Goal: Information Seeking & Learning: Check status

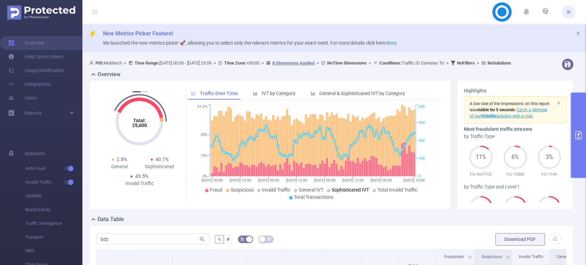
scroll to position [114, 0]
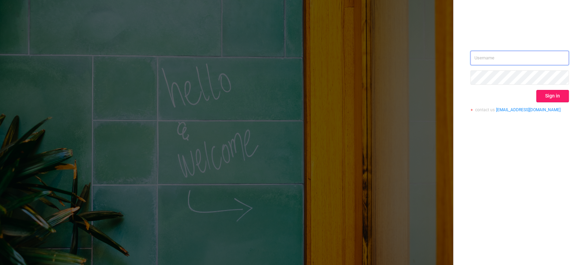
type input "[EMAIL_ADDRESS][DOMAIN_NAME]"
click at [544, 94] on button "Sign in" at bounding box center [552, 96] width 33 height 12
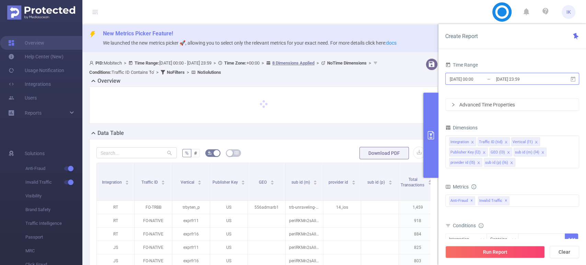
click at [546, 81] on input "[DATE] 23:59" at bounding box center [523, 79] width 56 height 9
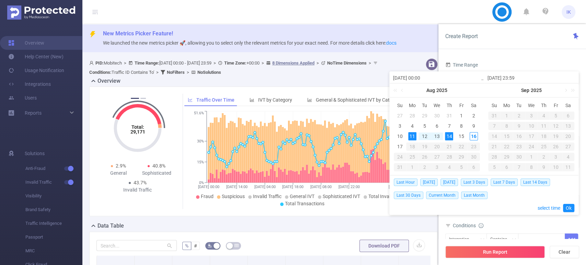
click at [451, 135] on div "14" at bounding box center [449, 136] width 8 height 8
click at [438, 135] on div "13" at bounding box center [437, 136] width 8 height 8
type input "2025-08-13 00:00"
click at [437, 135] on div "13" at bounding box center [437, 136] width 8 height 8
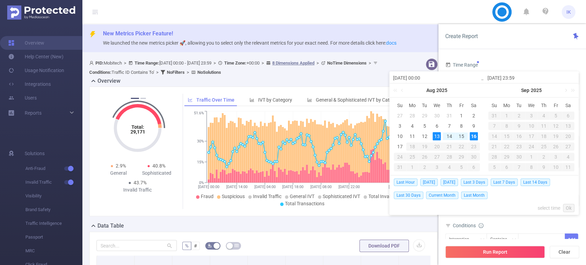
click at [474, 133] on div "16" at bounding box center [474, 136] width 8 height 8
type input "2025-08-16 23:59"
drag, startPoint x: 567, startPoint y: 204, endPoint x: 567, endPoint y: 208, distance: 3.8
click at [567, 205] on link "Ok" at bounding box center [568, 208] width 11 height 8
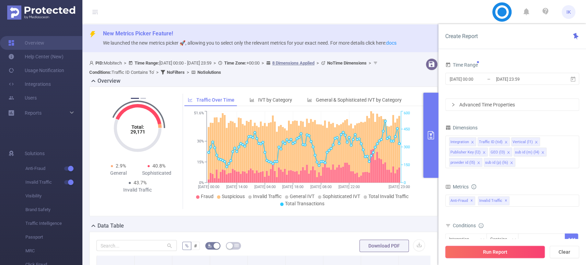
click at [509, 253] on button "Run Report" at bounding box center [495, 252] width 100 height 12
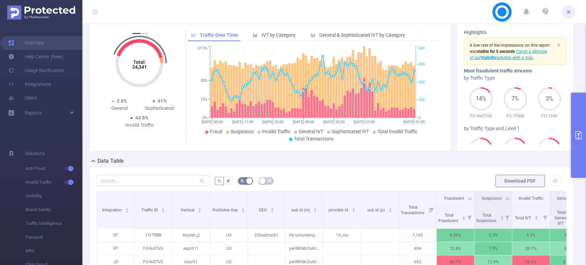
scroll to position [114, 0]
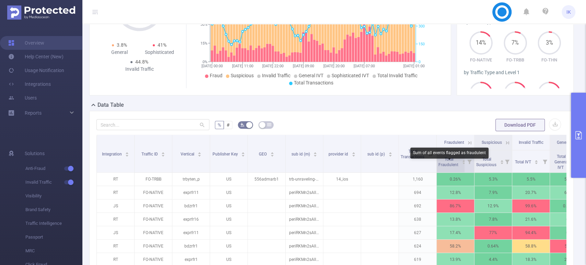
click at [444, 167] on span "Total Fraudulent" at bounding box center [448, 162] width 21 height 10
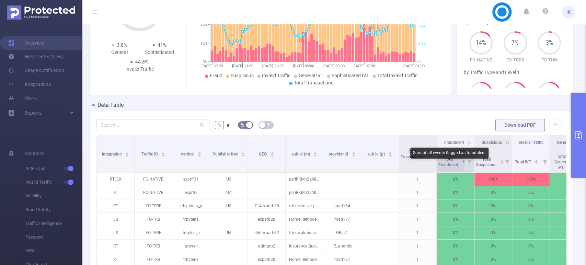
click at [444, 167] on span "Total Fraudulent" at bounding box center [448, 162] width 21 height 10
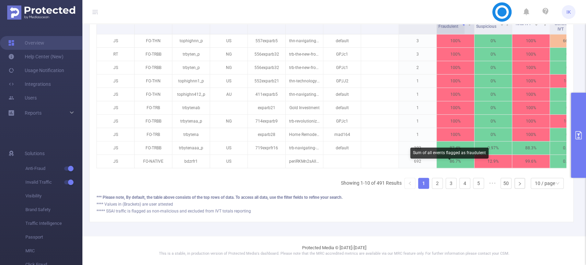
scroll to position [264, 0]
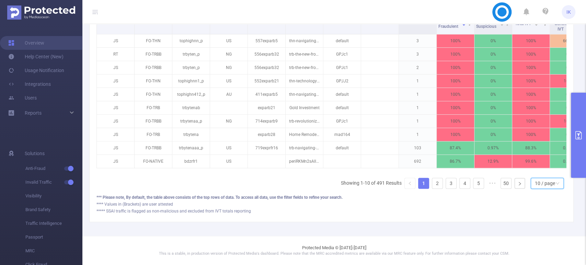
click at [544, 181] on div "10 / page" at bounding box center [545, 183] width 20 height 10
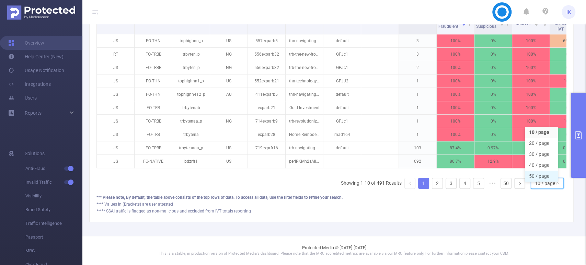
click at [538, 171] on li "50 / page" at bounding box center [541, 176] width 33 height 11
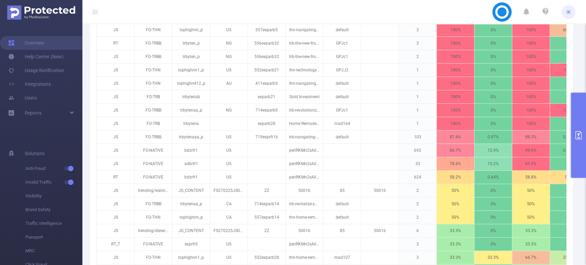
click at [583, 134] on button "primary" at bounding box center [578, 135] width 15 height 85
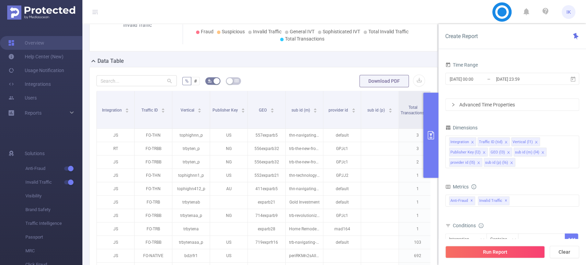
scroll to position [73, 0]
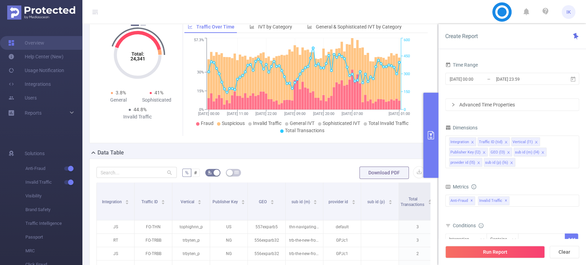
click at [310, 168] on form "% # Download PDF" at bounding box center [263, 173] width 334 height 14
click at [428, 139] on icon "primary" at bounding box center [431, 135] width 8 height 8
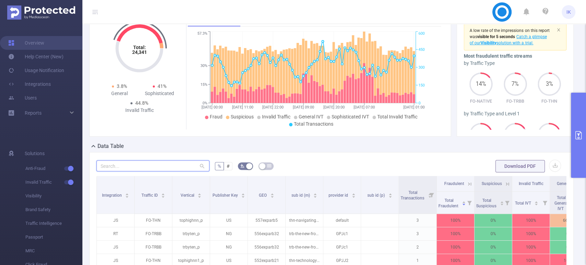
drag, startPoint x: 161, startPoint y: 172, endPoint x: 164, endPoint y: 169, distance: 4.6
click at [163, 169] on input "text" at bounding box center [152, 165] width 113 height 11
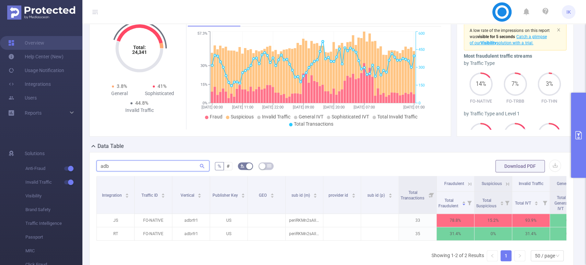
type input "adb"
click at [575, 134] on icon "primary" at bounding box center [578, 135] width 6 height 8
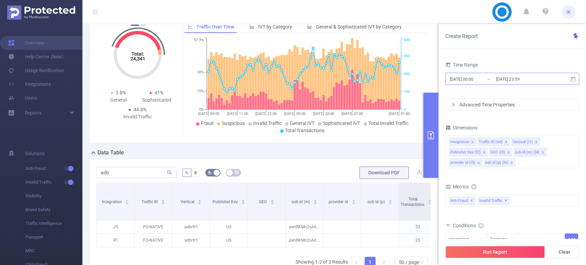
click at [550, 82] on input "2025-08-16 23:59" at bounding box center [523, 79] width 56 height 9
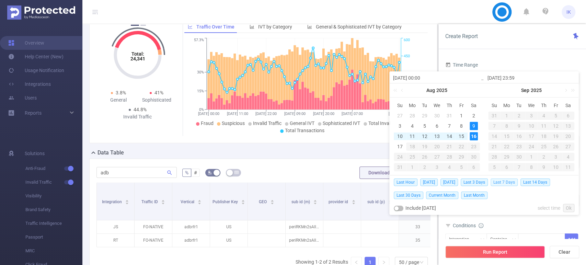
click at [510, 183] on span "Last 7 Days" at bounding box center [504, 183] width 27 height 8
type input "2025-08-09 00:00"
type input "2025-08-15 23:59"
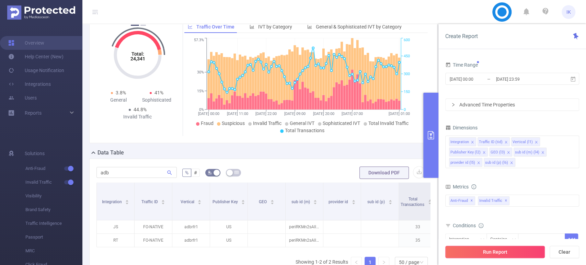
click at [503, 248] on button "Run Report" at bounding box center [495, 252] width 100 height 12
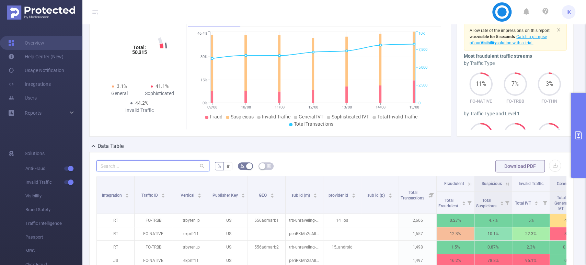
click at [167, 171] on input "text" at bounding box center [152, 165] width 113 height 11
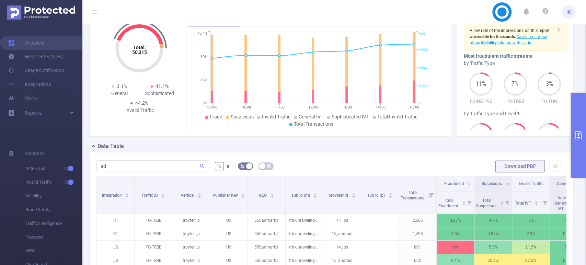
click at [83, 130] on div "PID: Mobitech > Time Range: 2025-08-09 00:00 - 2025-08-15 23:59 > Time Zone: +0…" at bounding box center [334, 198] width 504 height 433
click at [127, 167] on input "ad" at bounding box center [152, 165] width 113 height 11
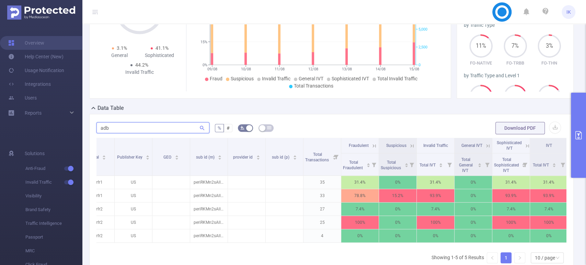
scroll to position [0, 104]
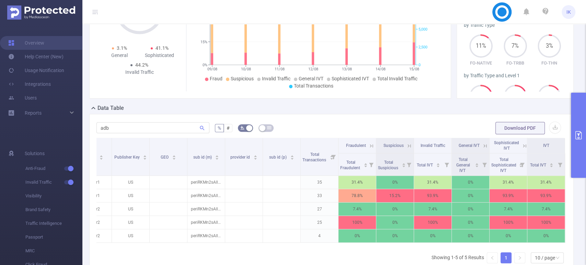
click at [522, 149] on icon at bounding box center [525, 146] width 6 height 6
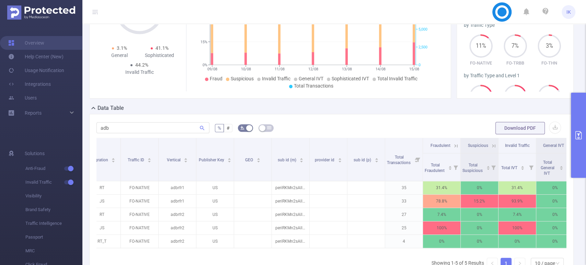
scroll to position [0, 0]
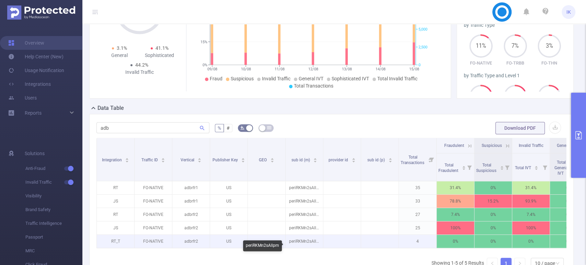
click at [315, 244] on p "periRKMn2sAllpm" at bounding box center [304, 241] width 37 height 13
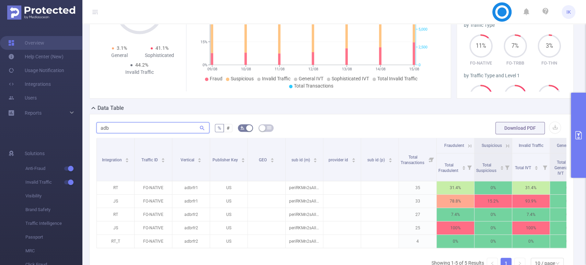
click at [128, 130] on input "adb" at bounding box center [152, 127] width 113 height 11
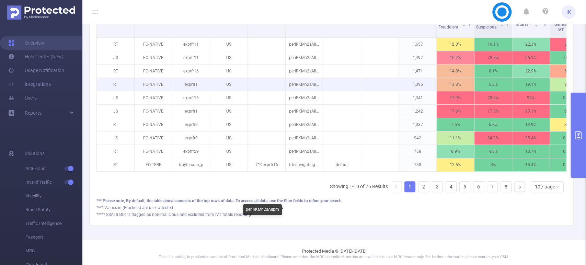
scroll to position [264, 0]
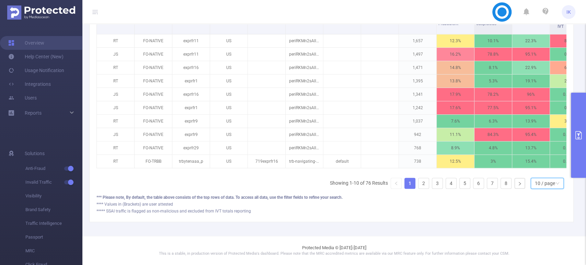
click at [535, 188] on div "10 / page" at bounding box center [545, 183] width 20 height 10
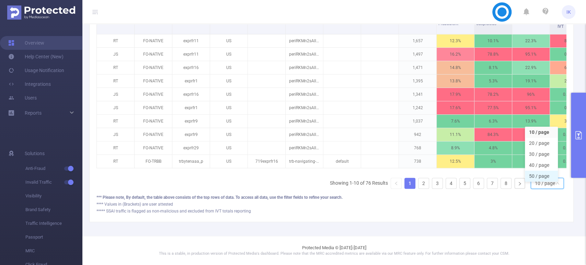
click at [540, 176] on li "50 / page" at bounding box center [541, 176] width 33 height 11
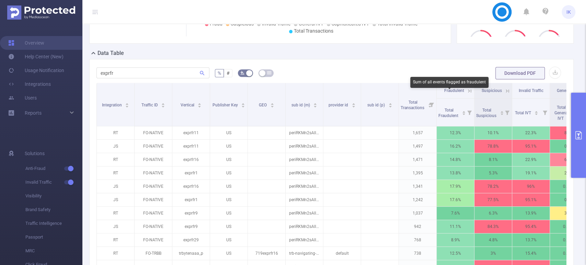
scroll to position [149, 0]
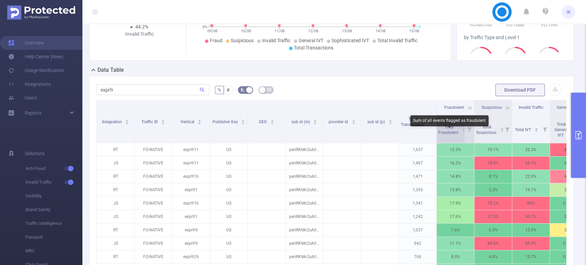
click at [449, 134] on span "Total Fraudulent" at bounding box center [448, 130] width 21 height 10
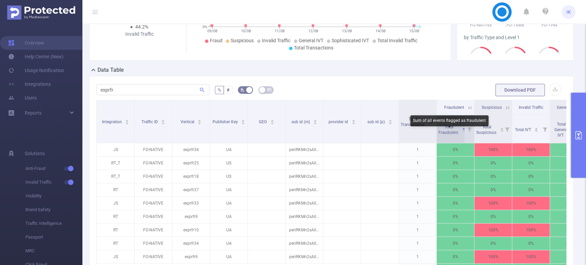
click at [449, 134] on span "Total Fraudulent" at bounding box center [448, 130] width 21 height 10
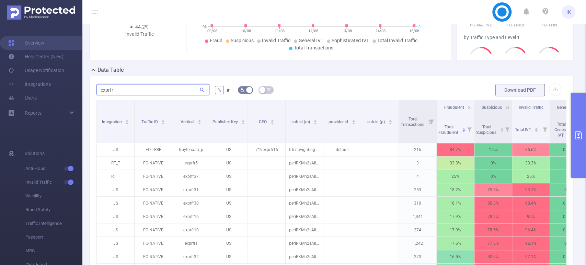
click at [155, 92] on input "exprfr" at bounding box center [152, 89] width 113 height 11
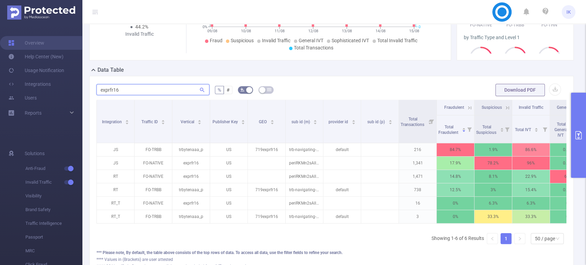
type input "exprfr16"
click at [578, 141] on button "primary" at bounding box center [578, 135] width 15 height 85
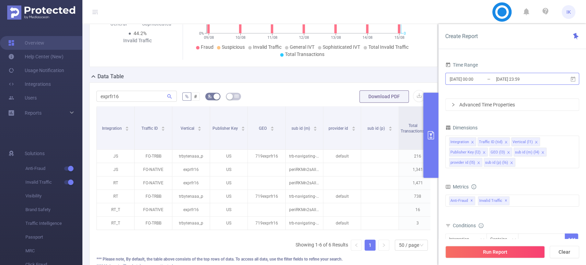
click at [537, 81] on input "2025-08-15 23:59" at bounding box center [523, 79] width 56 height 9
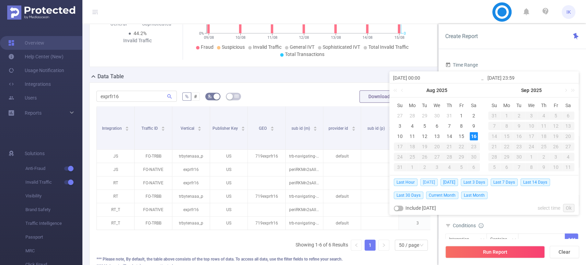
click at [424, 183] on span "Today" at bounding box center [429, 183] width 18 height 8
type input "2025-08-16 00:00"
type input "2025-08-16 23:59"
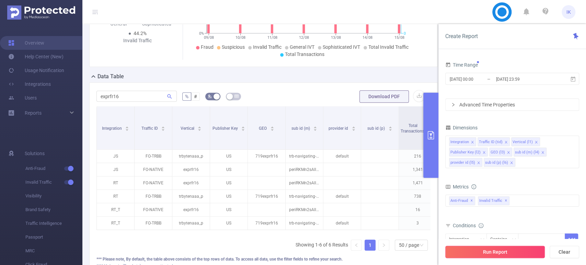
click at [512, 249] on button "Run Report" at bounding box center [495, 252] width 100 height 12
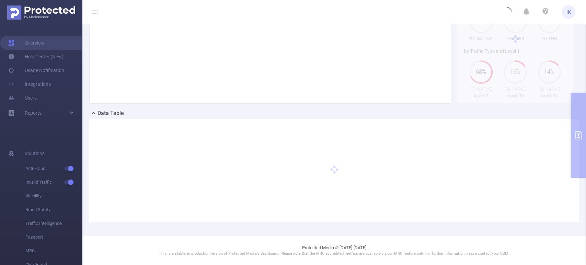
scroll to position [112, 0]
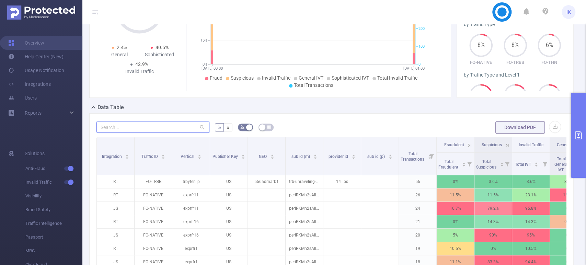
click at [154, 133] on input "text" at bounding box center [152, 127] width 113 height 11
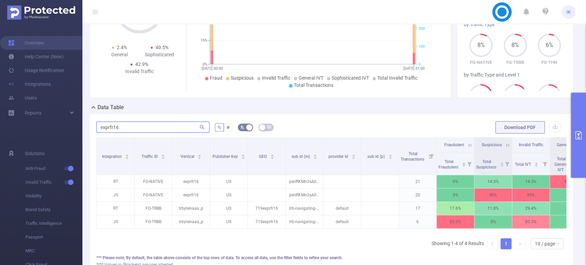
type input "exprfr16"
click at [578, 136] on icon "primary" at bounding box center [578, 135] width 6 height 8
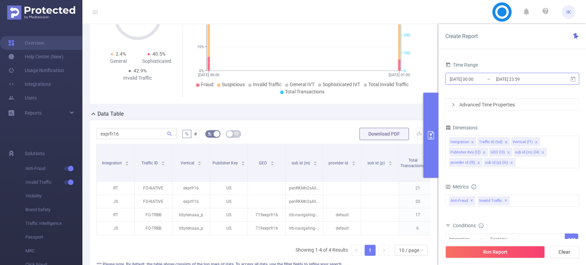
click at [526, 81] on input "2025-08-16 23:59" at bounding box center [523, 79] width 56 height 9
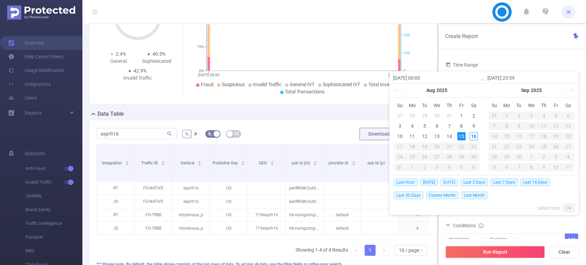
click at [458, 181] on span "Yesterday" at bounding box center [450, 183] width 18 height 8
type input "2025-08-15 00:00"
type input "2025-08-15 23:59"
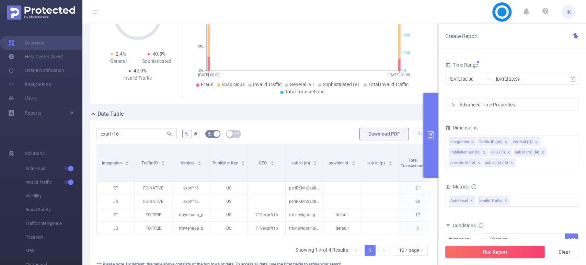
click at [511, 252] on button "Run Report" at bounding box center [495, 252] width 100 height 12
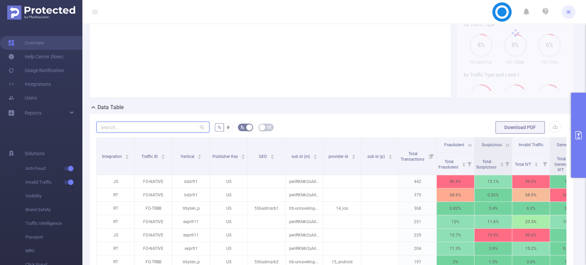
click at [150, 133] on input "text" at bounding box center [152, 127] width 113 height 11
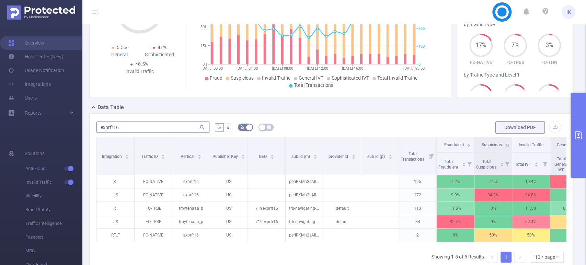
type input "exprfr16"
